Goal: Information Seeking & Learning: Learn about a topic

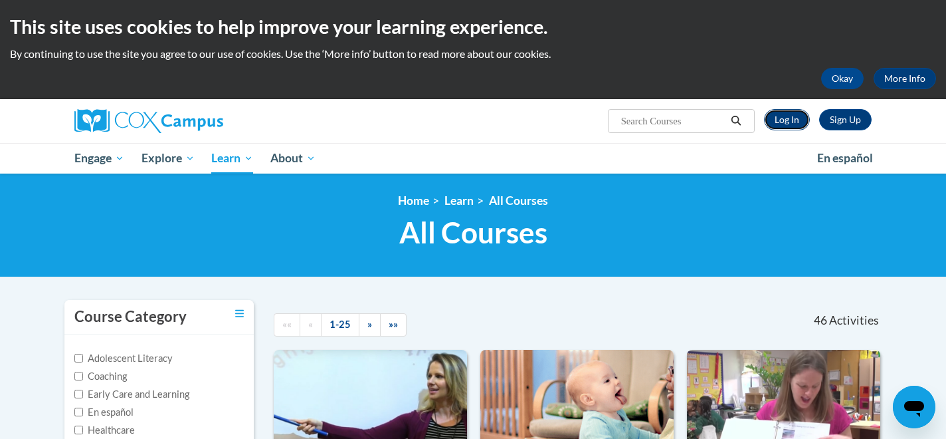
click at [791, 121] on link "Log In" at bounding box center [787, 119] width 46 height 21
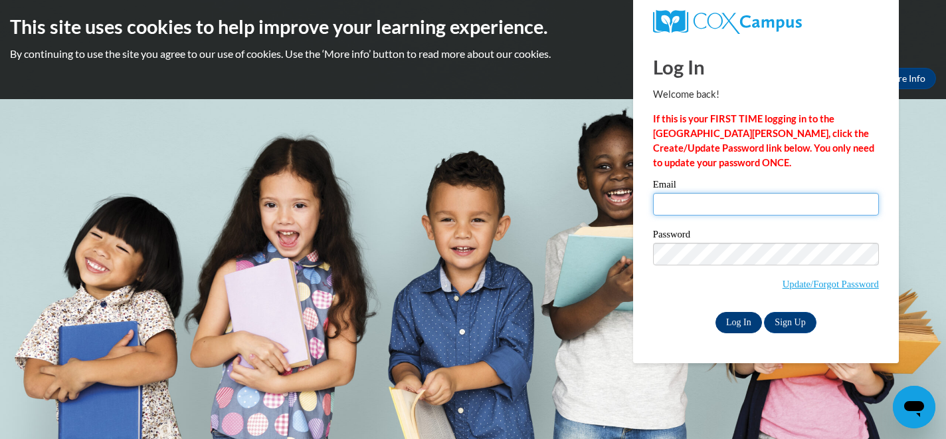
type input "aanelson@waukesha.k12.wi.us"
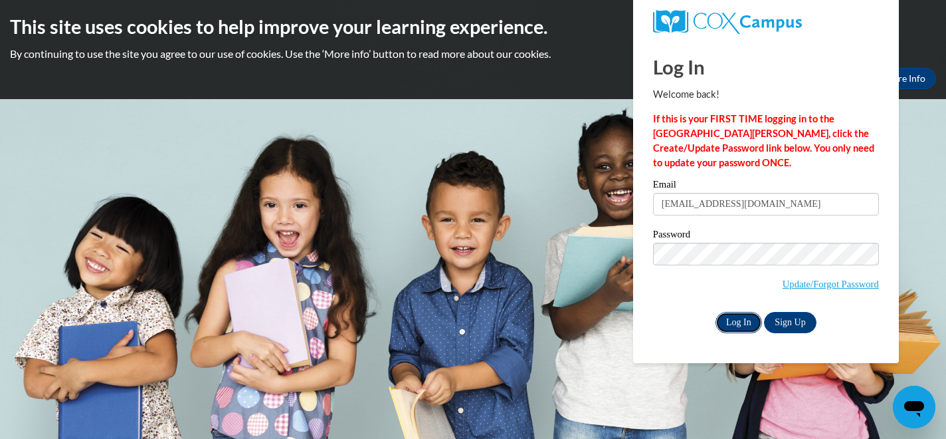
click at [746, 314] on input "Log In" at bounding box center [739, 322] width 47 height 21
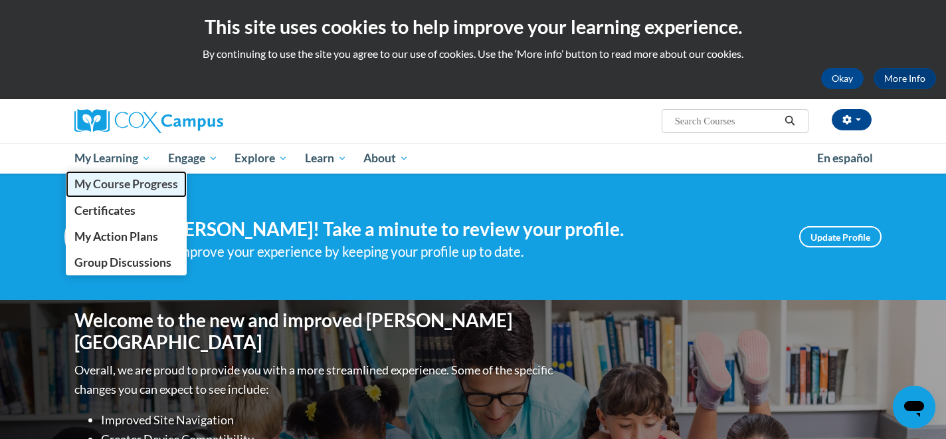
click at [124, 183] on span "My Course Progress" at bounding box center [126, 184] width 104 height 14
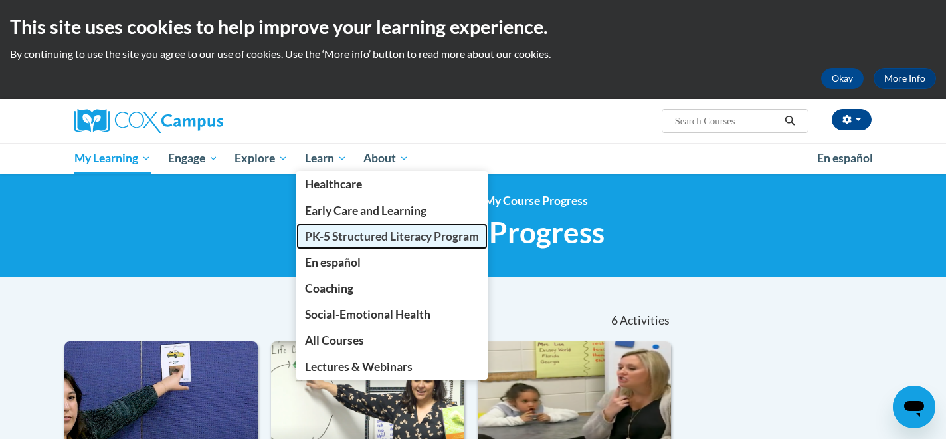
click at [346, 237] on span "PK-5 Structured Literacy Program" at bounding box center [392, 236] width 174 height 14
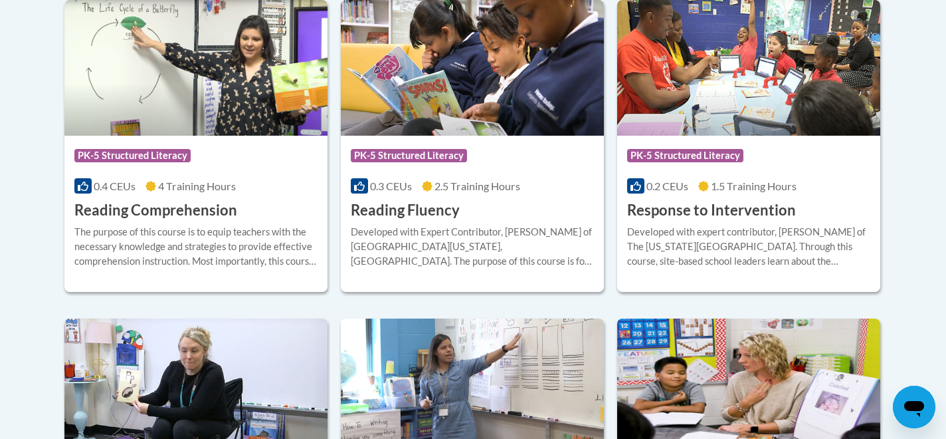
scroll to position [1282, 0]
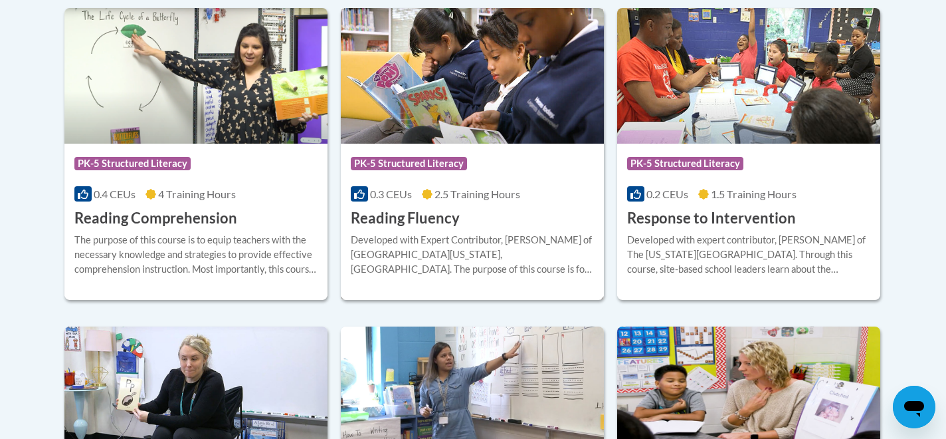
click at [464, 138] on img at bounding box center [472, 76] width 263 height 136
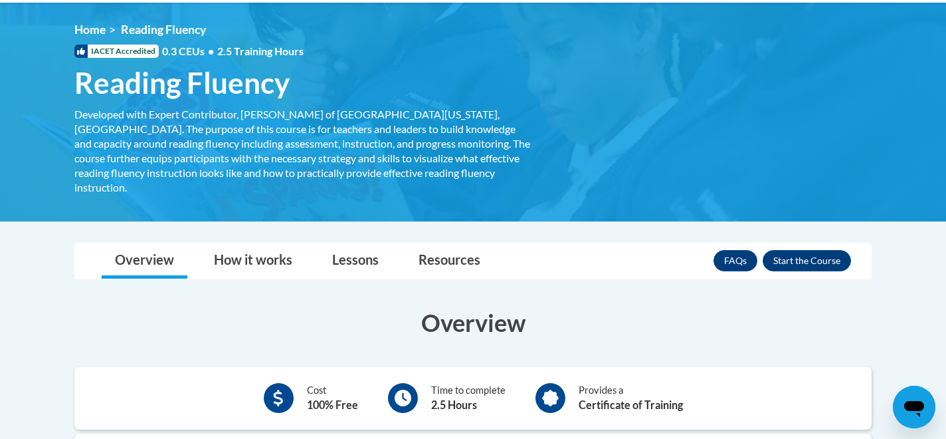
scroll to position [251, 0]
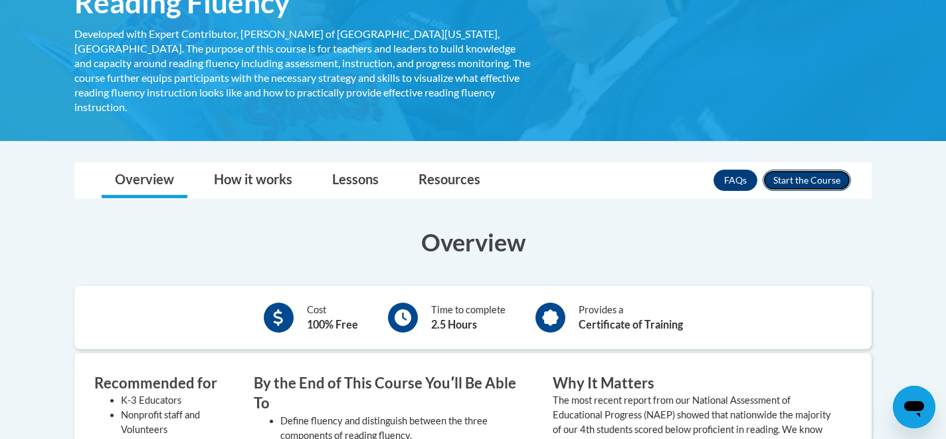
click at [811, 169] on button "Enroll" at bounding box center [807, 179] width 88 height 21
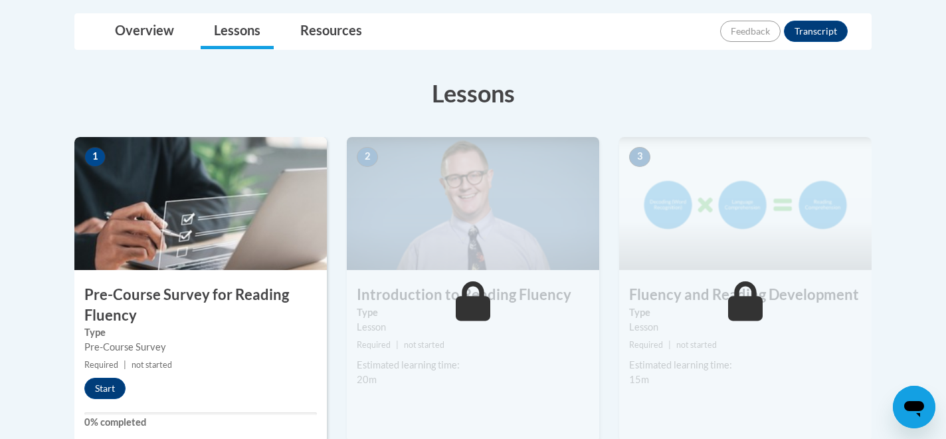
scroll to position [395, 0]
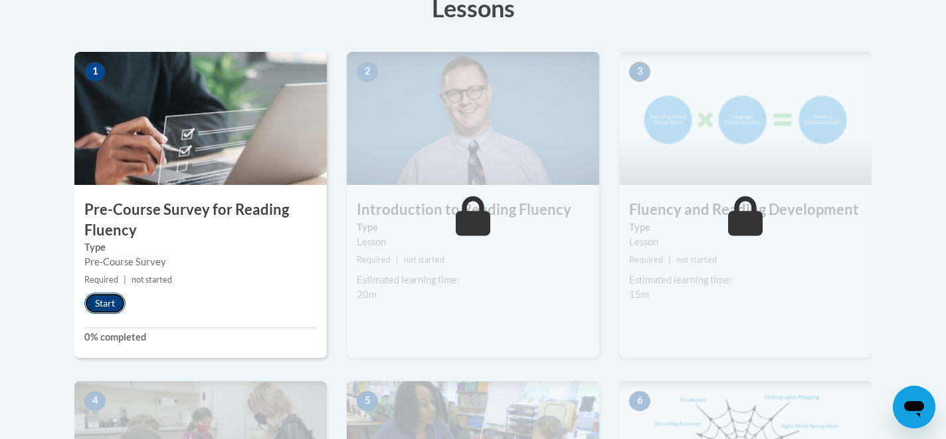
click at [106, 300] on button "Start" at bounding box center [104, 302] width 41 height 21
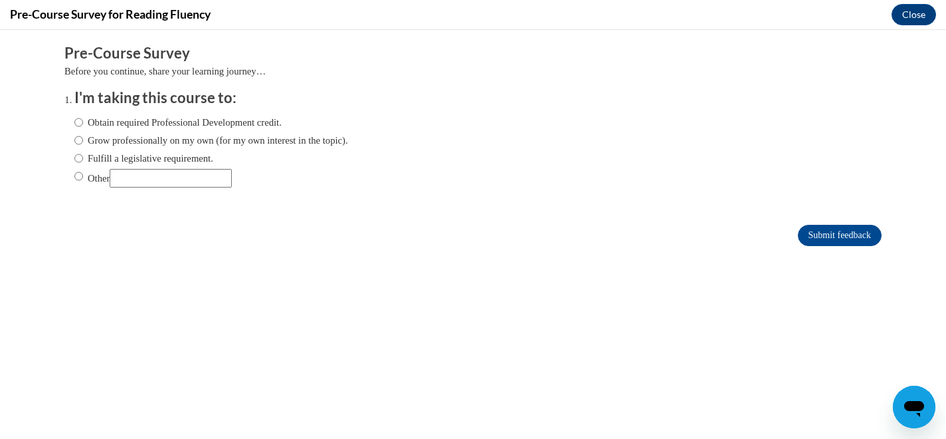
scroll to position [0, 0]
click at [82, 163] on input "Fulfill a legislative requirement." at bounding box center [78, 158] width 9 height 15
radio input "true"
click at [838, 233] on input "Submit feedback" at bounding box center [840, 235] width 84 height 21
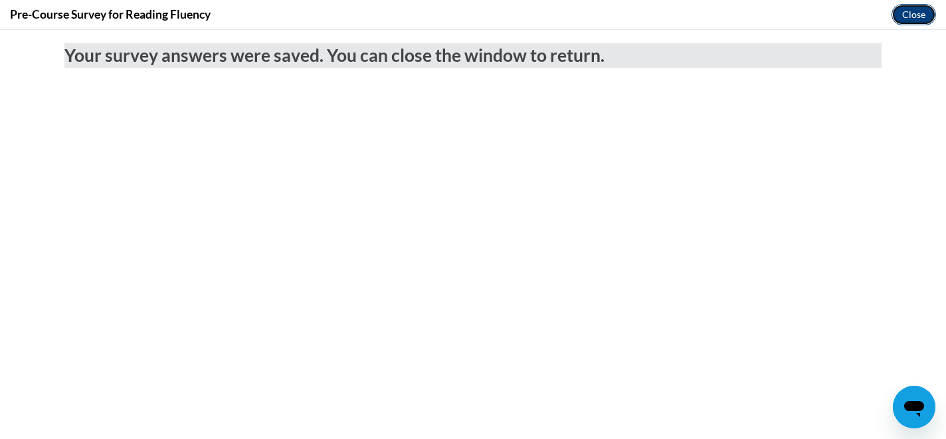
click at [922, 21] on button "Close" at bounding box center [914, 14] width 45 height 21
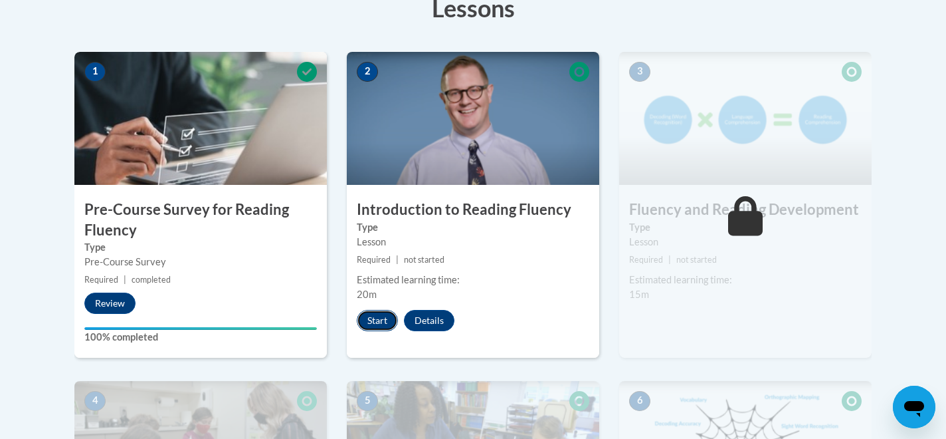
click at [371, 320] on button "Start" at bounding box center [377, 320] width 41 height 21
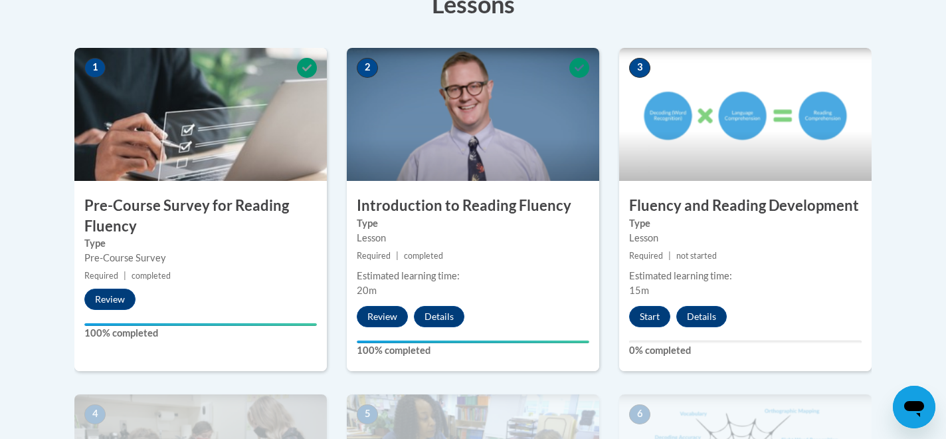
scroll to position [394, 0]
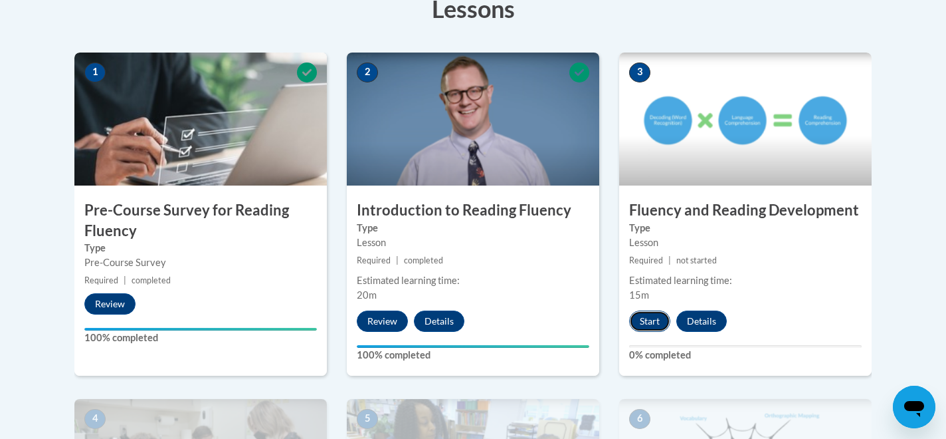
click at [646, 324] on button "Start" at bounding box center [649, 320] width 41 height 21
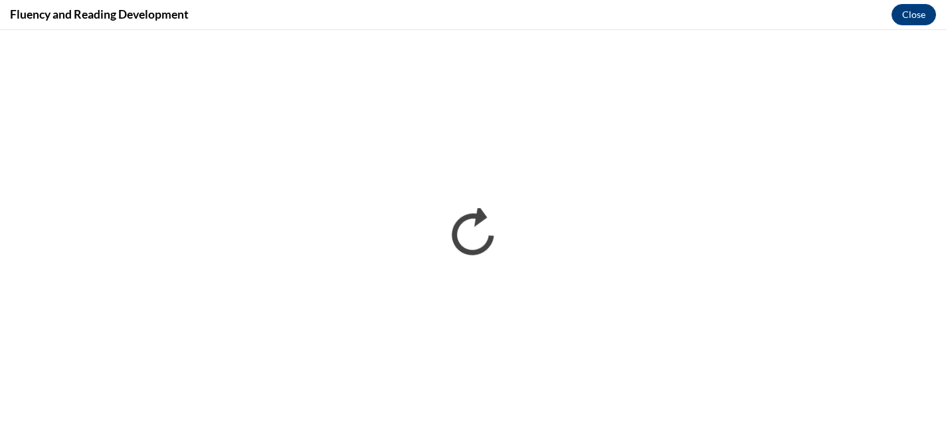
scroll to position [0, 0]
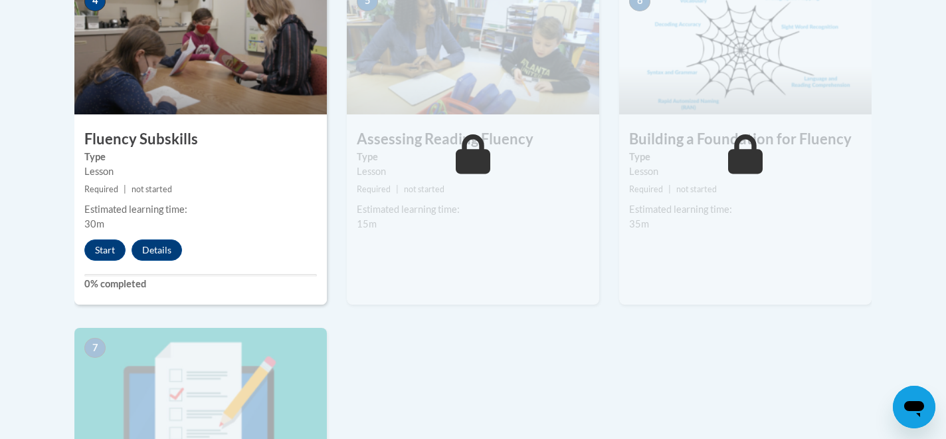
scroll to position [817, 0]
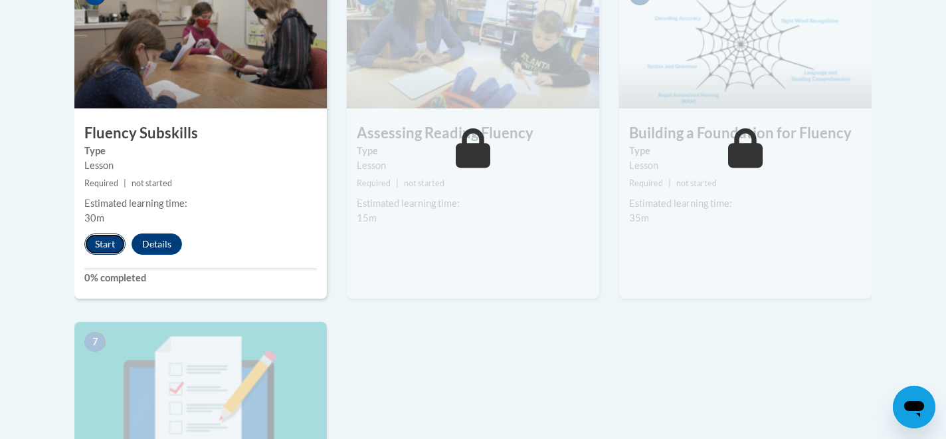
click at [106, 248] on button "Start" at bounding box center [104, 243] width 41 height 21
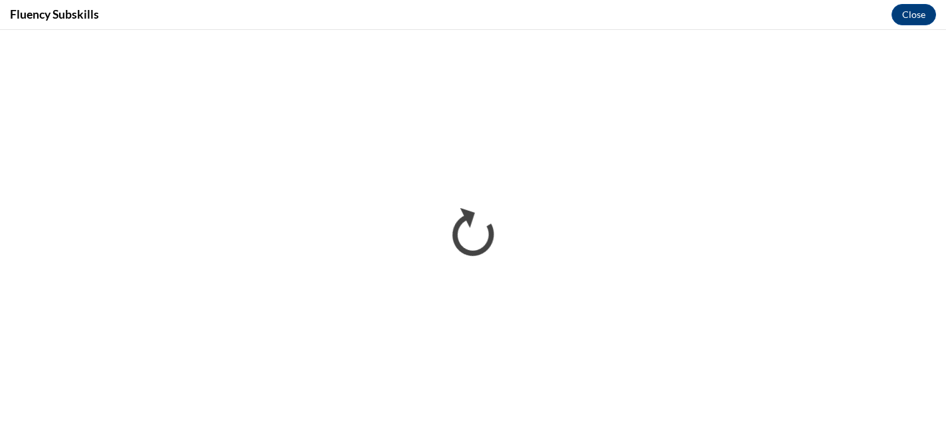
scroll to position [0, 0]
